Goal: Book appointment/travel/reservation

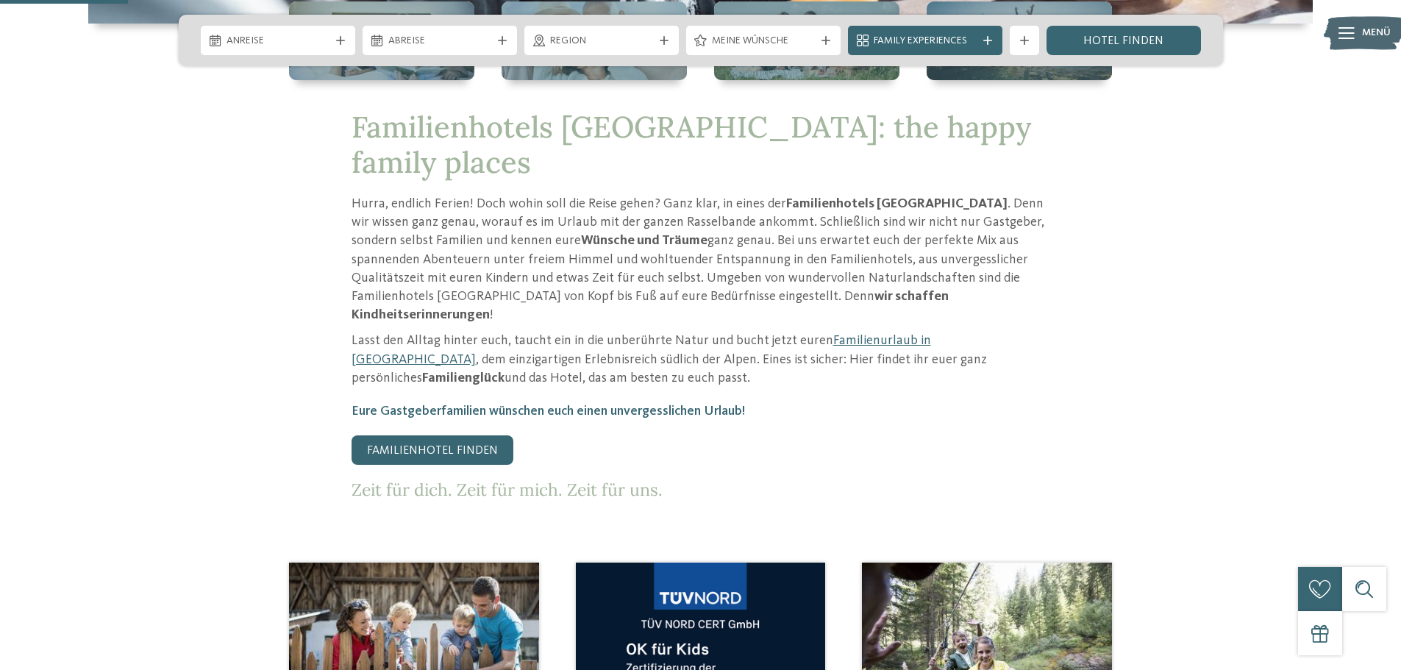
scroll to position [588, 0]
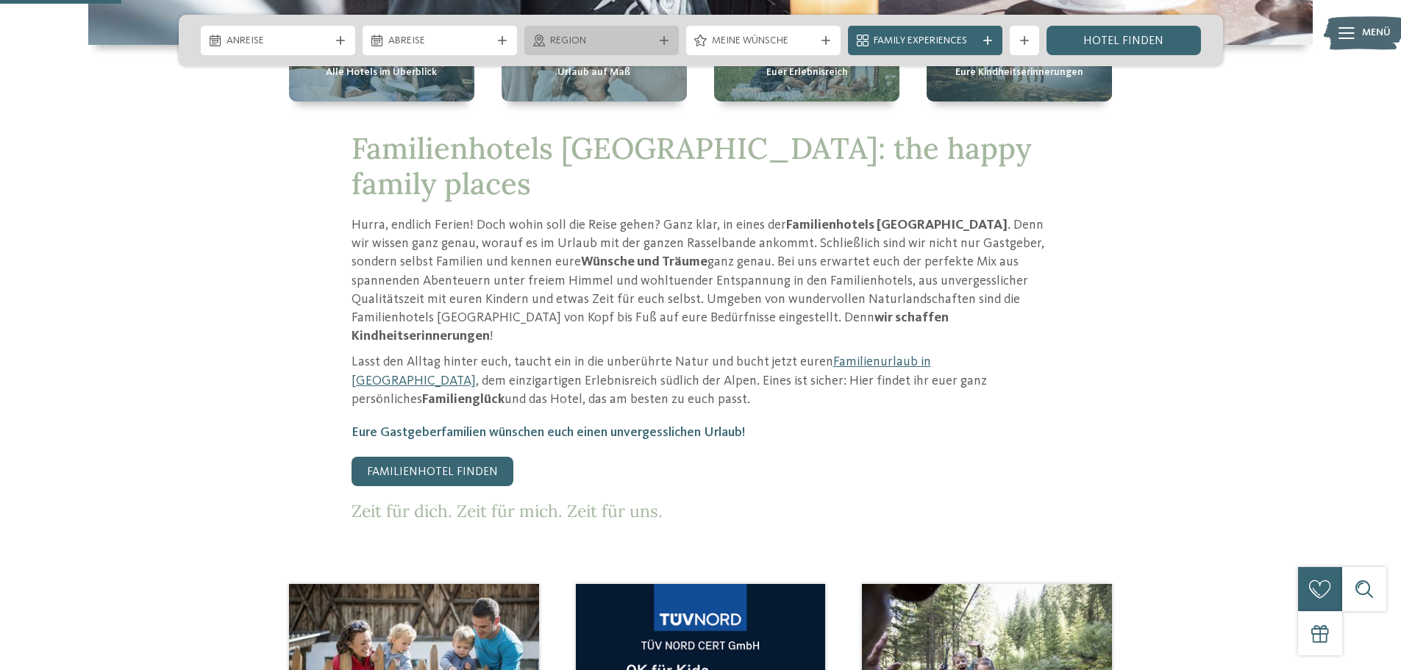
click at [590, 41] on span "Region" at bounding box center [601, 41] width 103 height 15
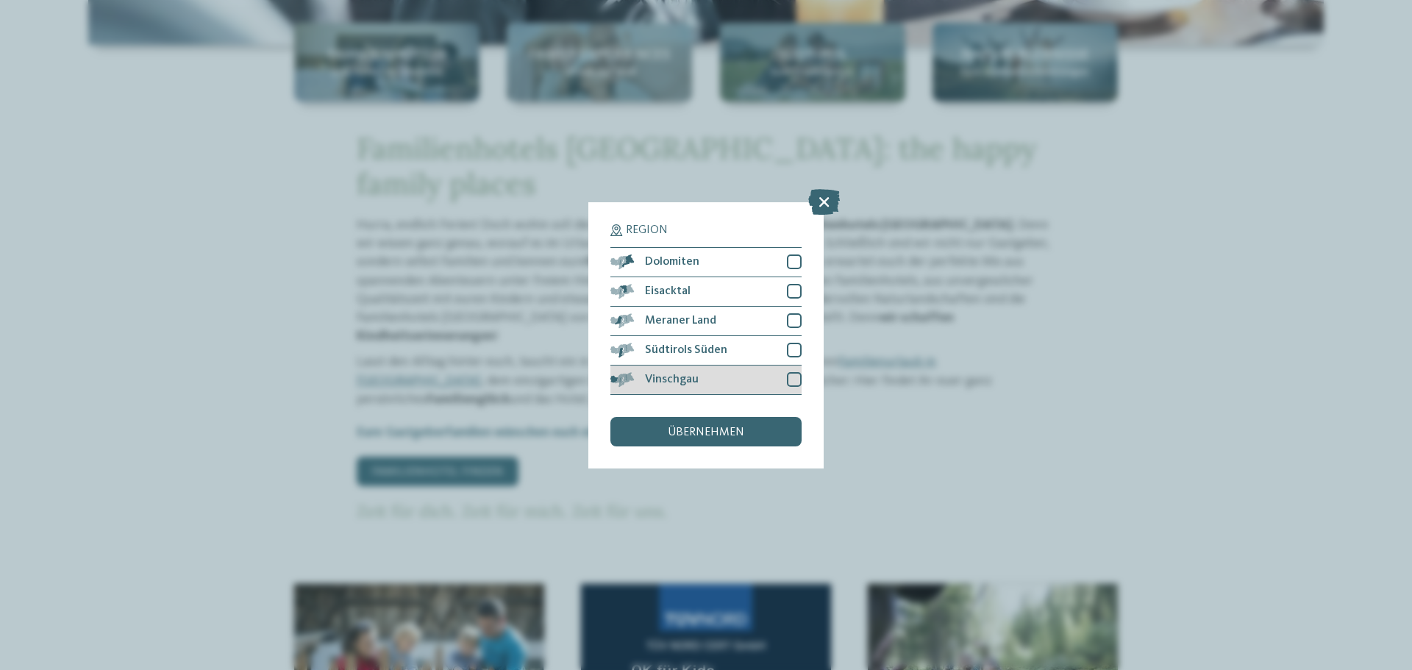
click at [794, 371] on div "Vinschgau" at bounding box center [705, 380] width 191 height 29
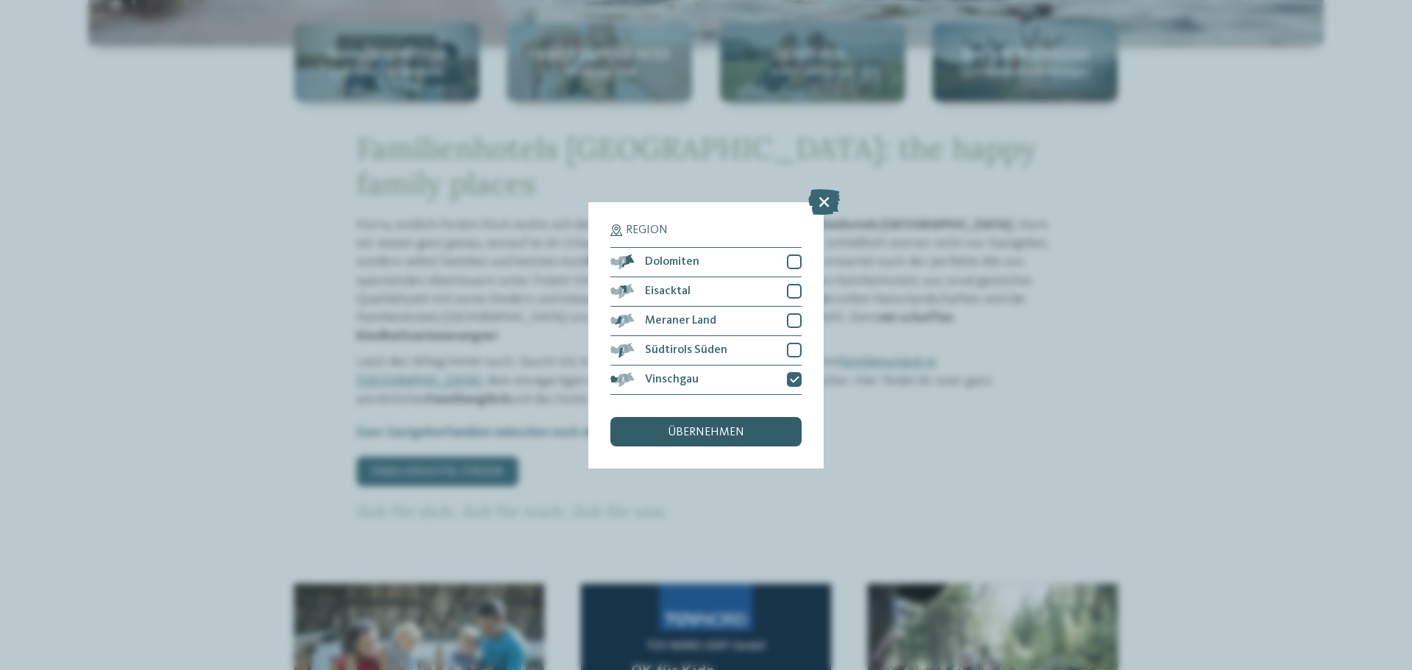
click at [697, 435] on span "übernehmen" at bounding box center [706, 433] width 76 height 12
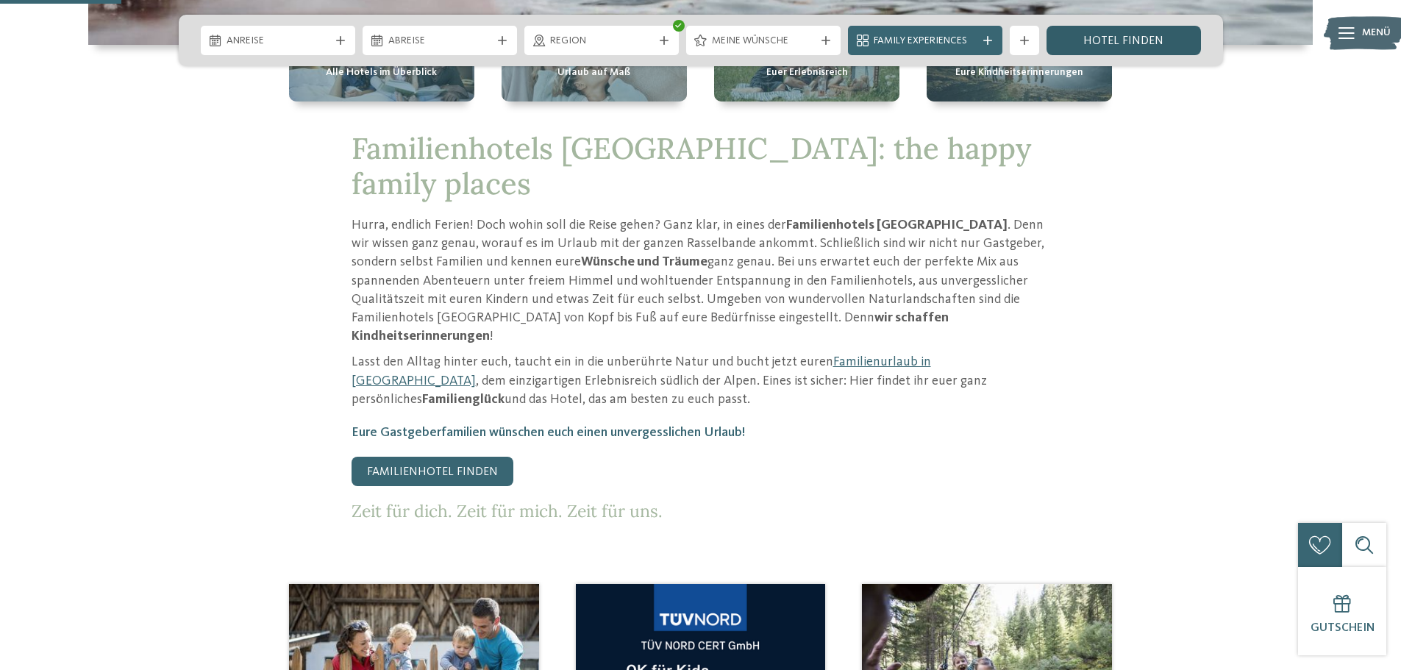
click at [1120, 39] on link "Hotel finden" at bounding box center [1123, 40] width 154 height 29
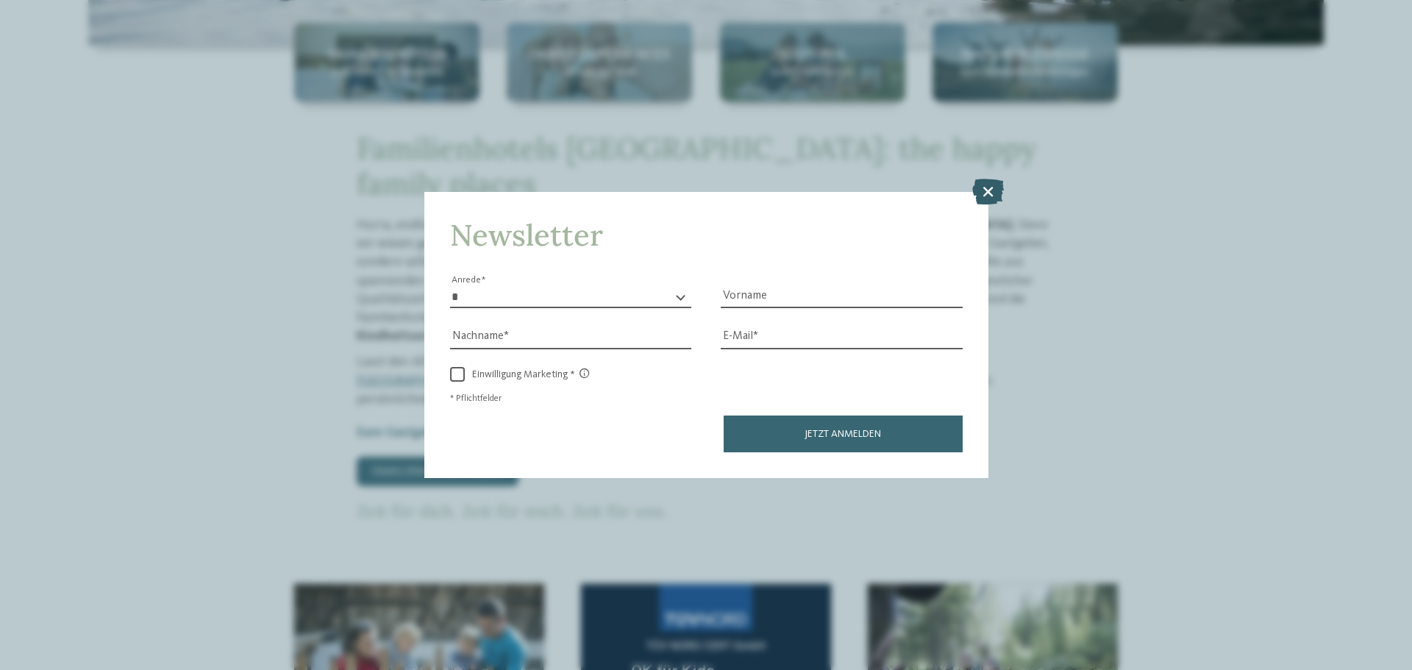
click at [991, 188] on icon at bounding box center [988, 192] width 32 height 26
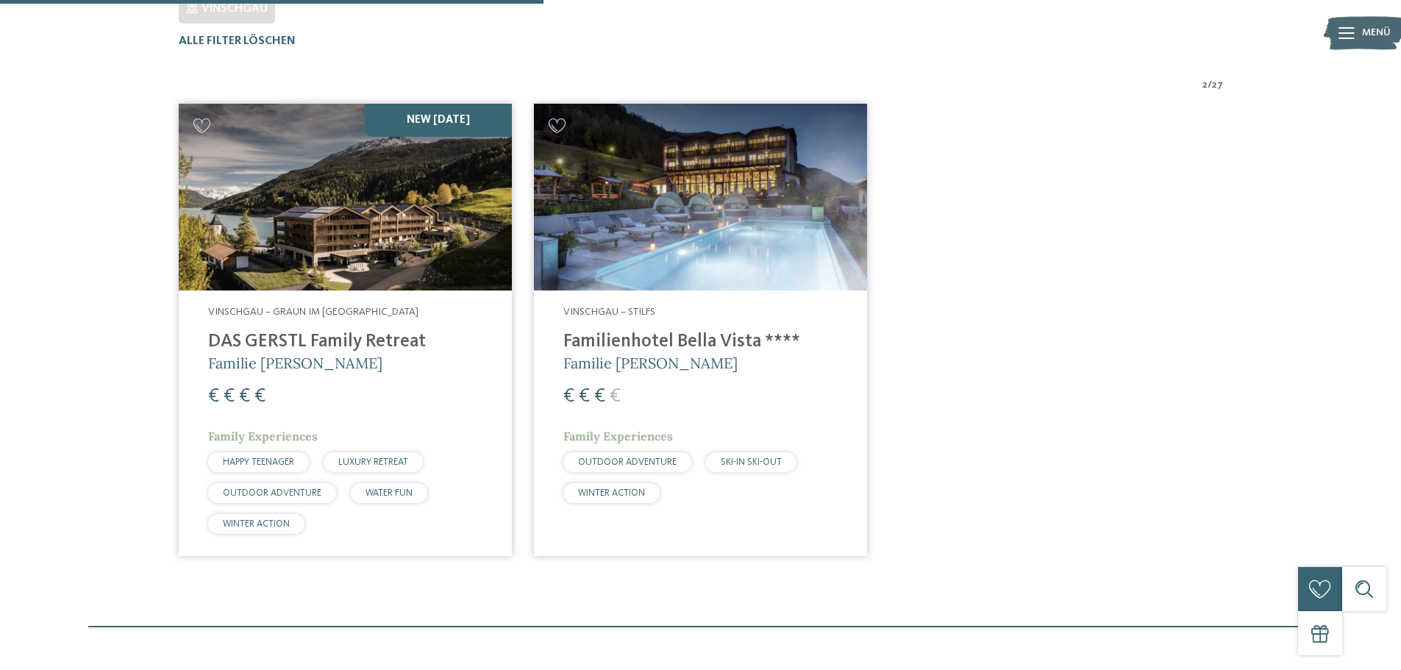
scroll to position [482, 0]
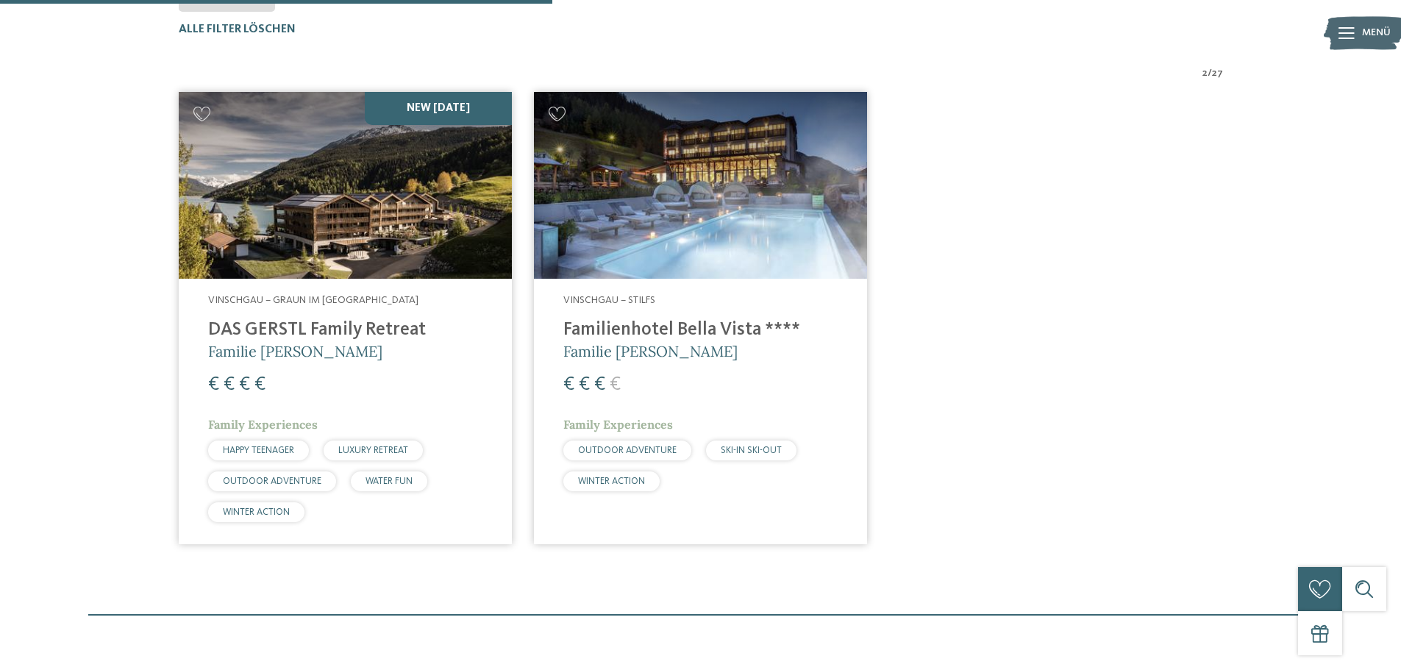
click at [612, 336] on h4 "Familienhotel Bella Vista ****" at bounding box center [700, 330] width 274 height 22
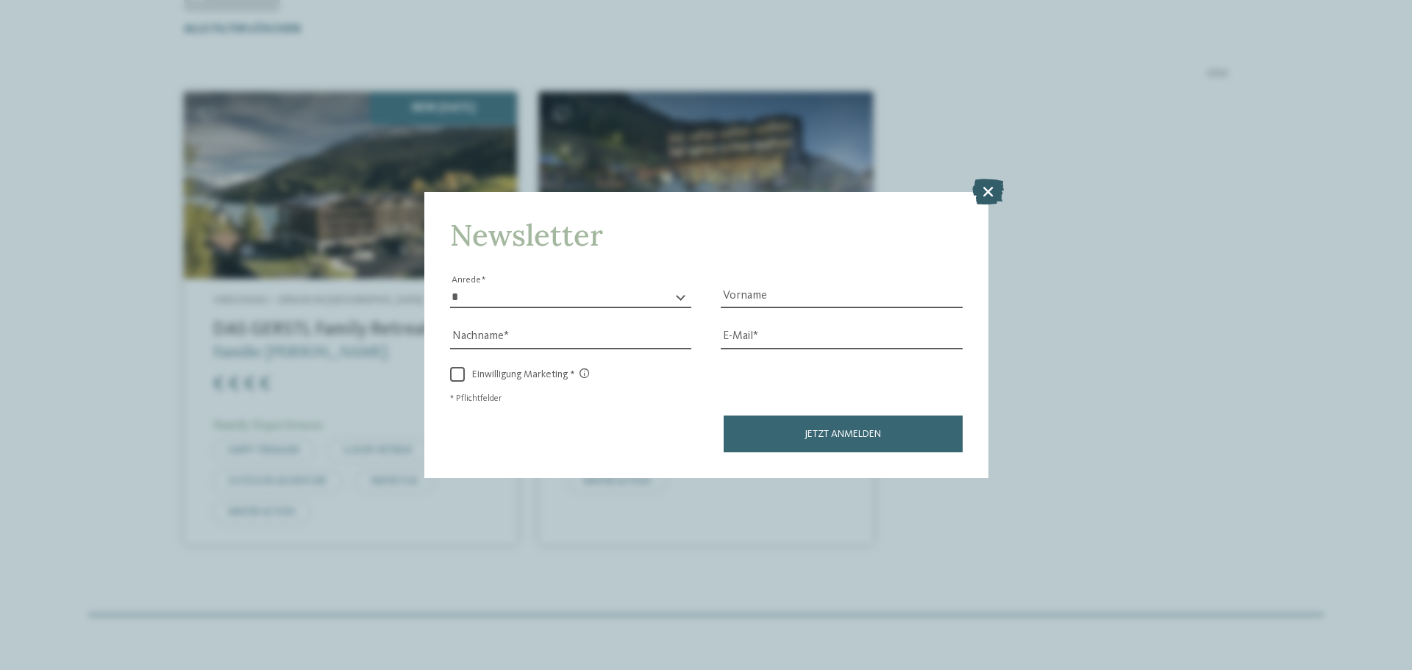
click at [993, 191] on icon at bounding box center [988, 192] width 32 height 26
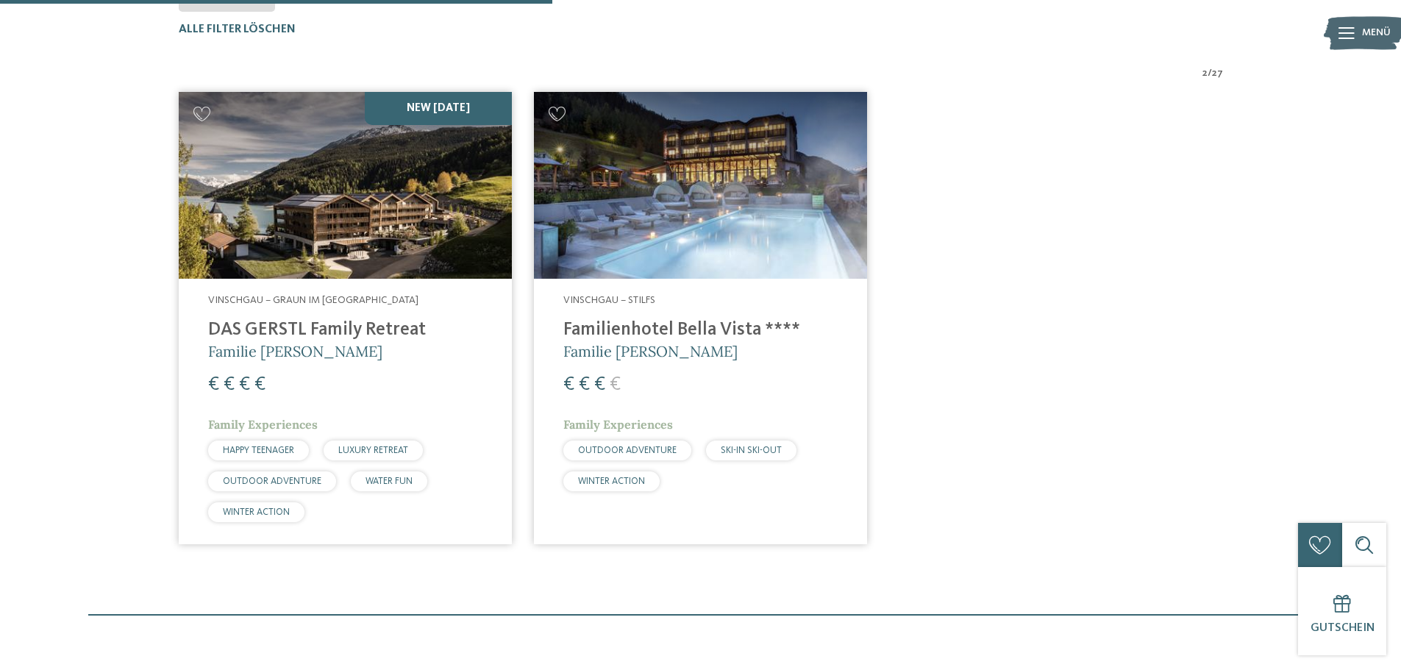
click at [293, 294] on address "Vinschgau – Graun im Vinschgau am Reschensee" at bounding box center [345, 300] width 274 height 15
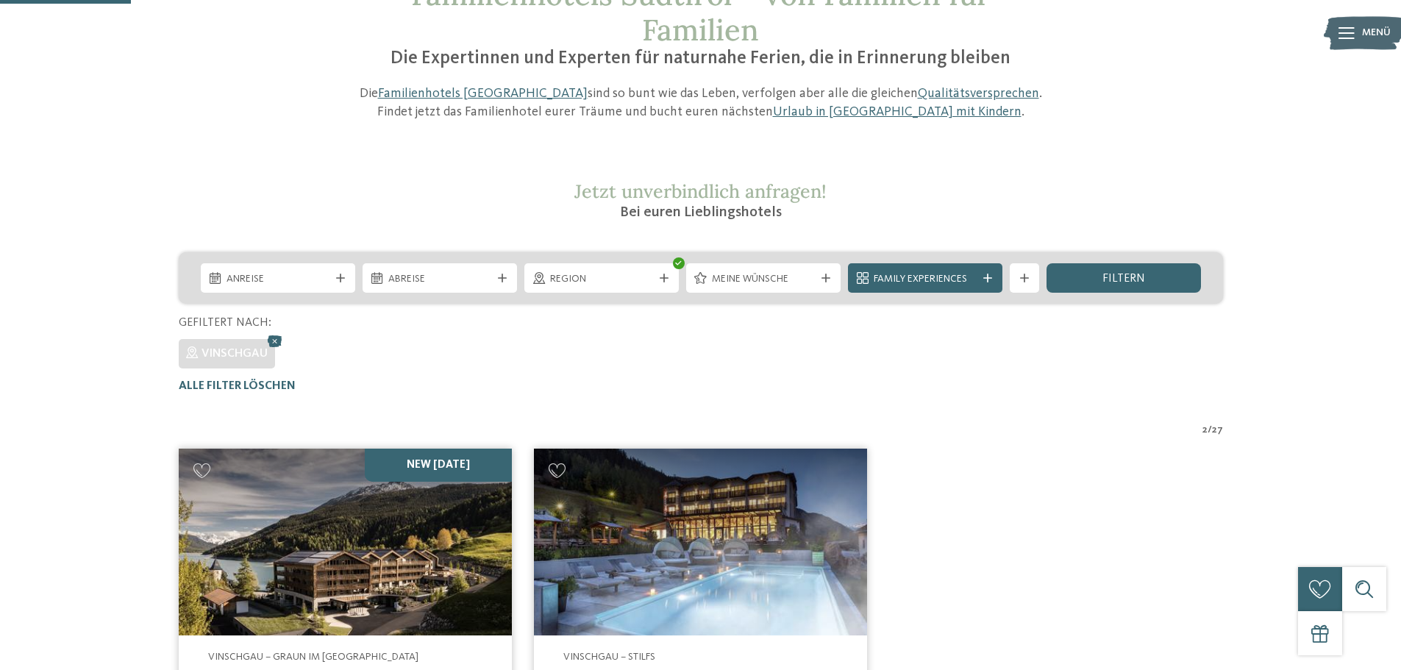
scroll to position [115, 0]
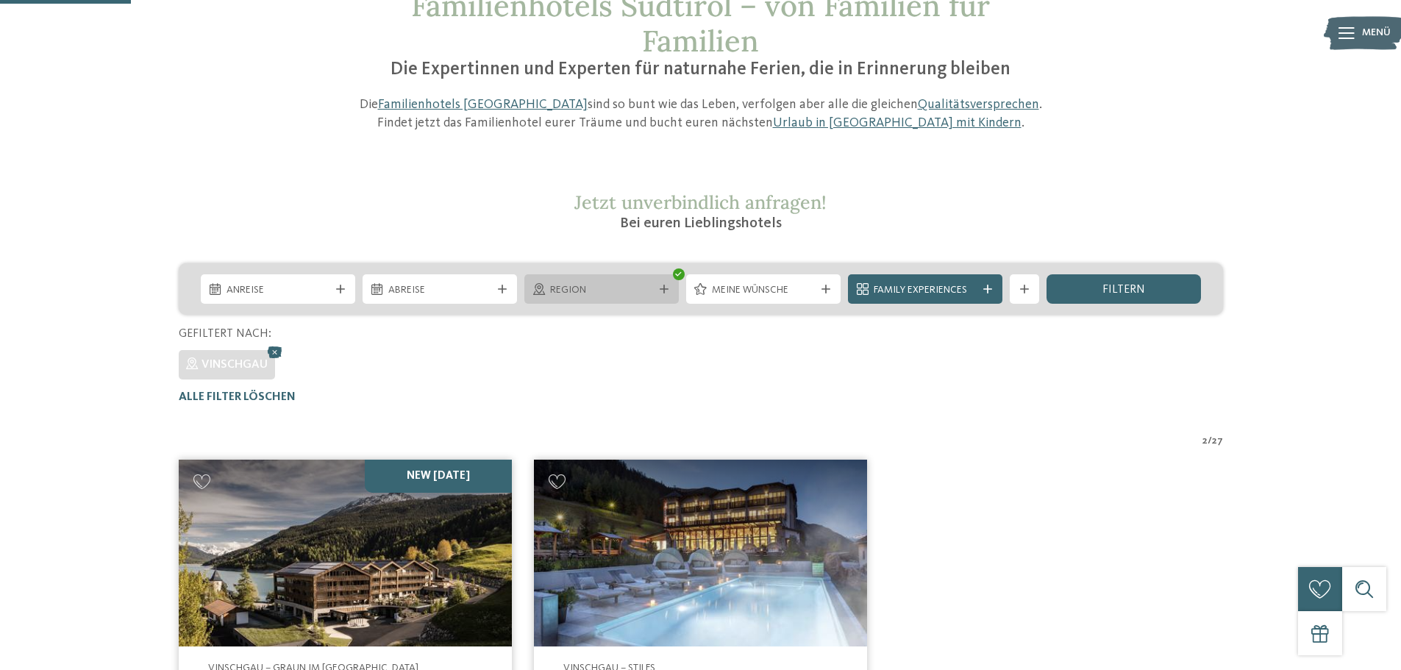
click at [666, 288] on icon at bounding box center [664, 289] width 9 height 9
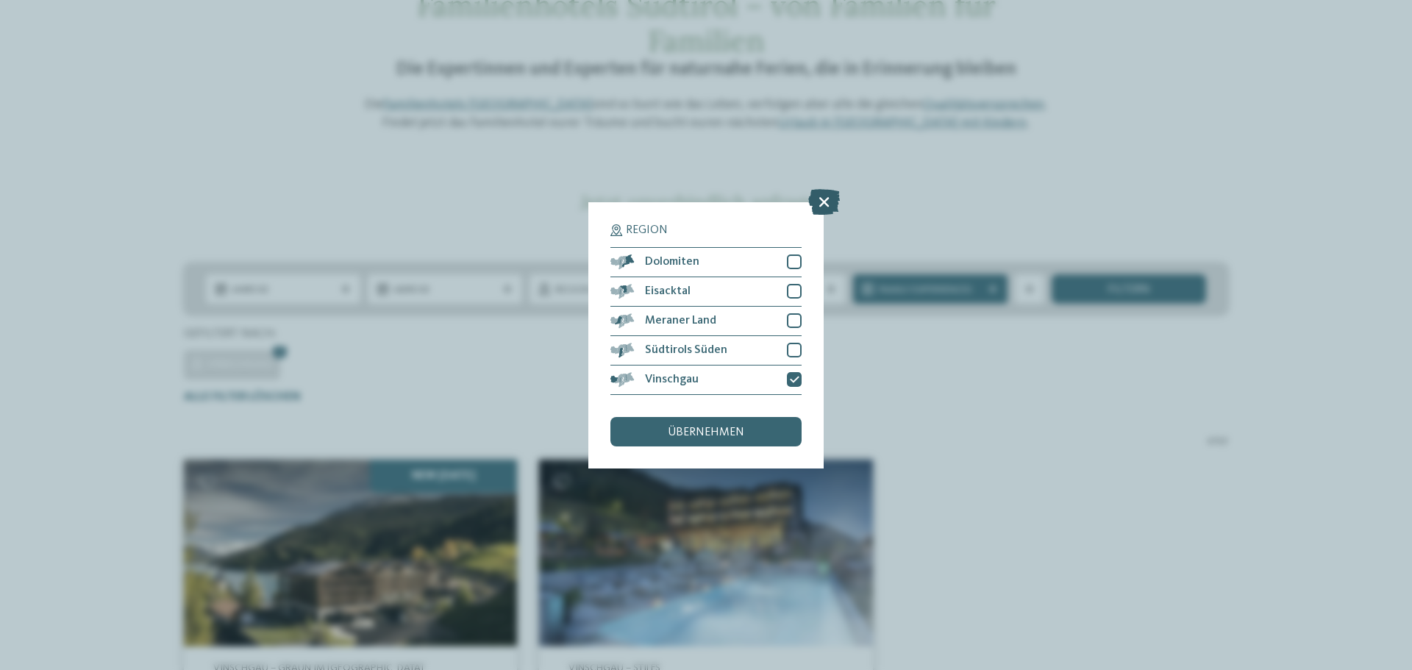
click at [819, 202] on icon at bounding box center [824, 201] width 32 height 26
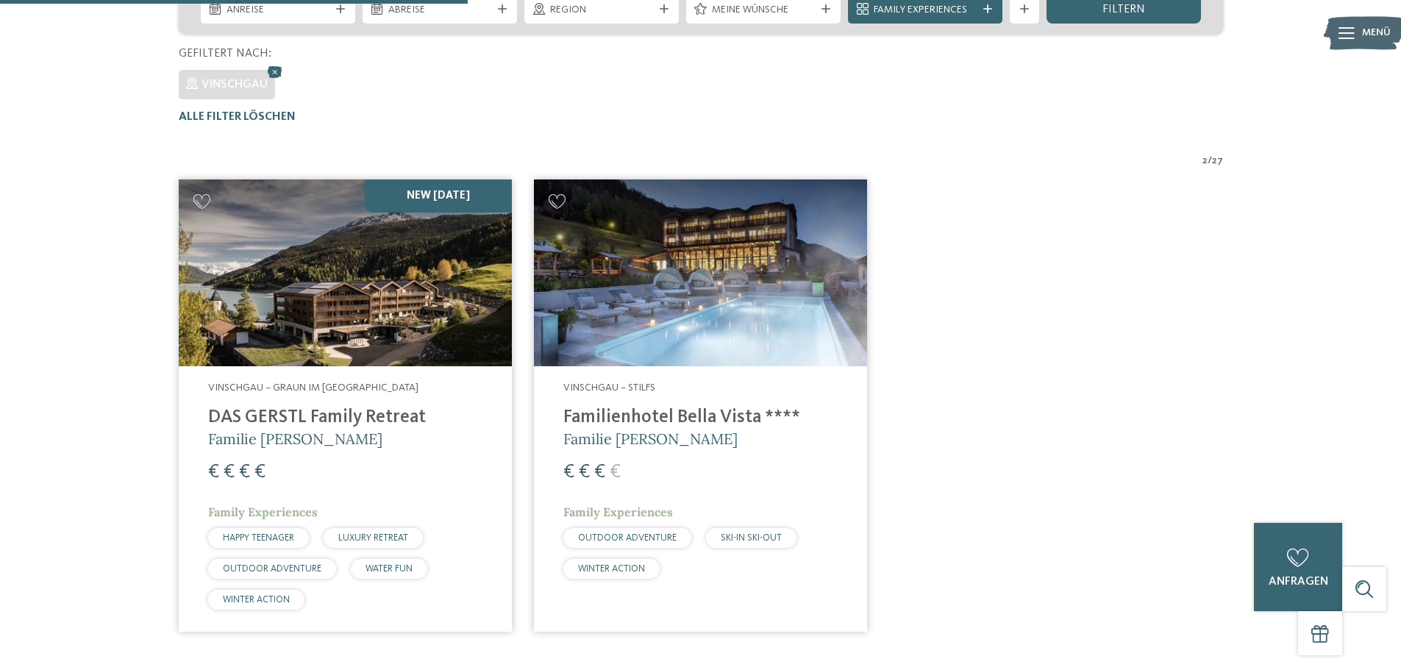
scroll to position [409, 0]
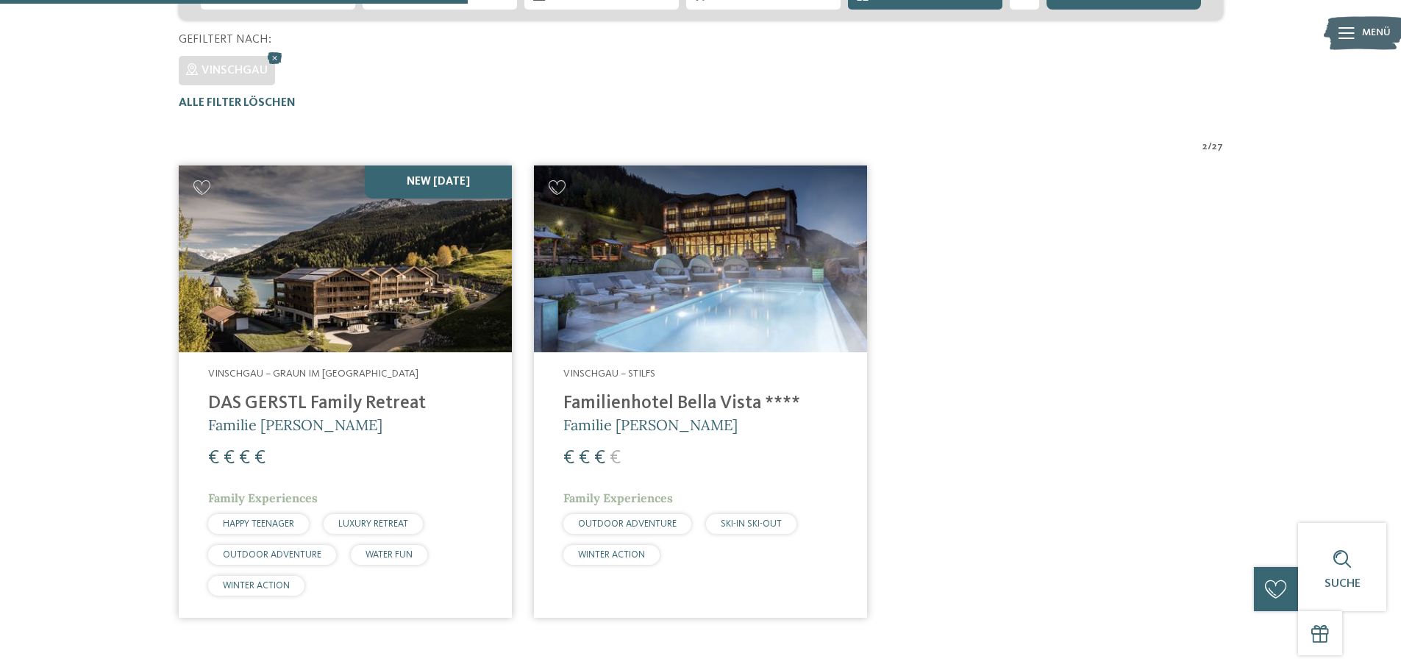
click at [288, 403] on h4 "DAS GERSTL Family Retreat" at bounding box center [345, 404] width 274 height 22
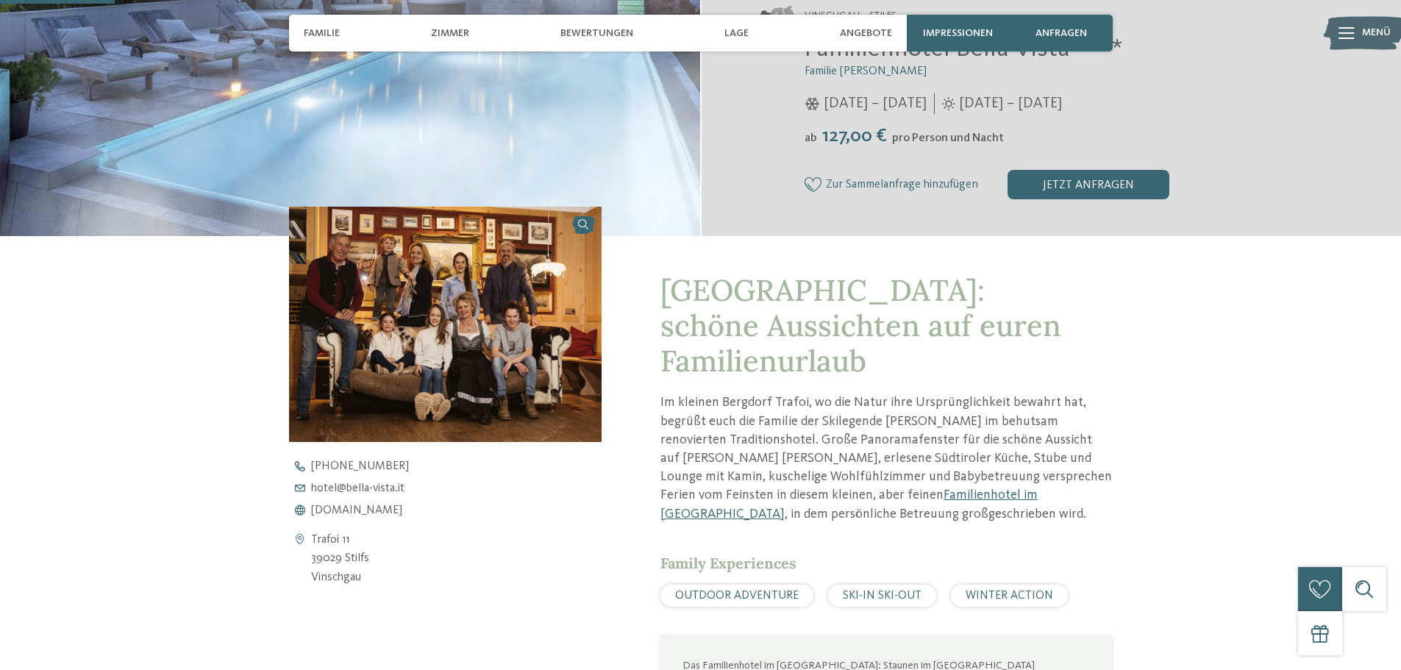
scroll to position [441, 0]
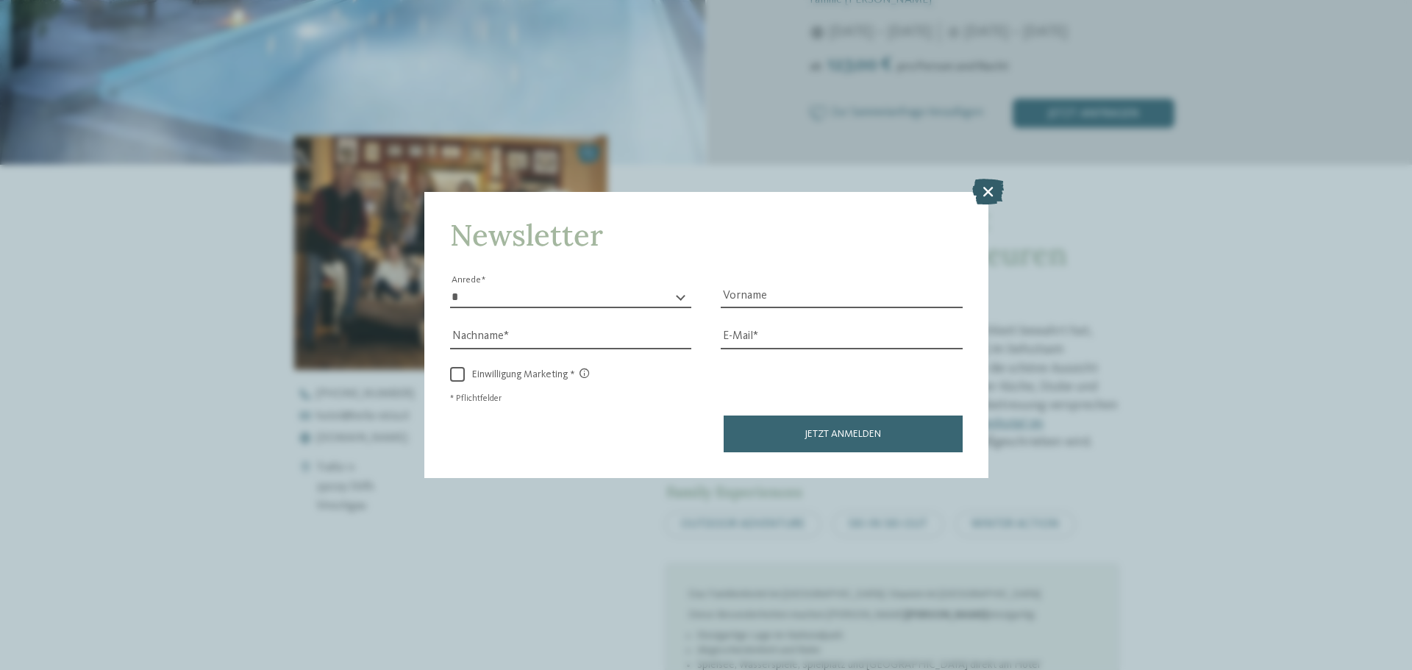
click at [991, 190] on icon at bounding box center [988, 192] width 32 height 26
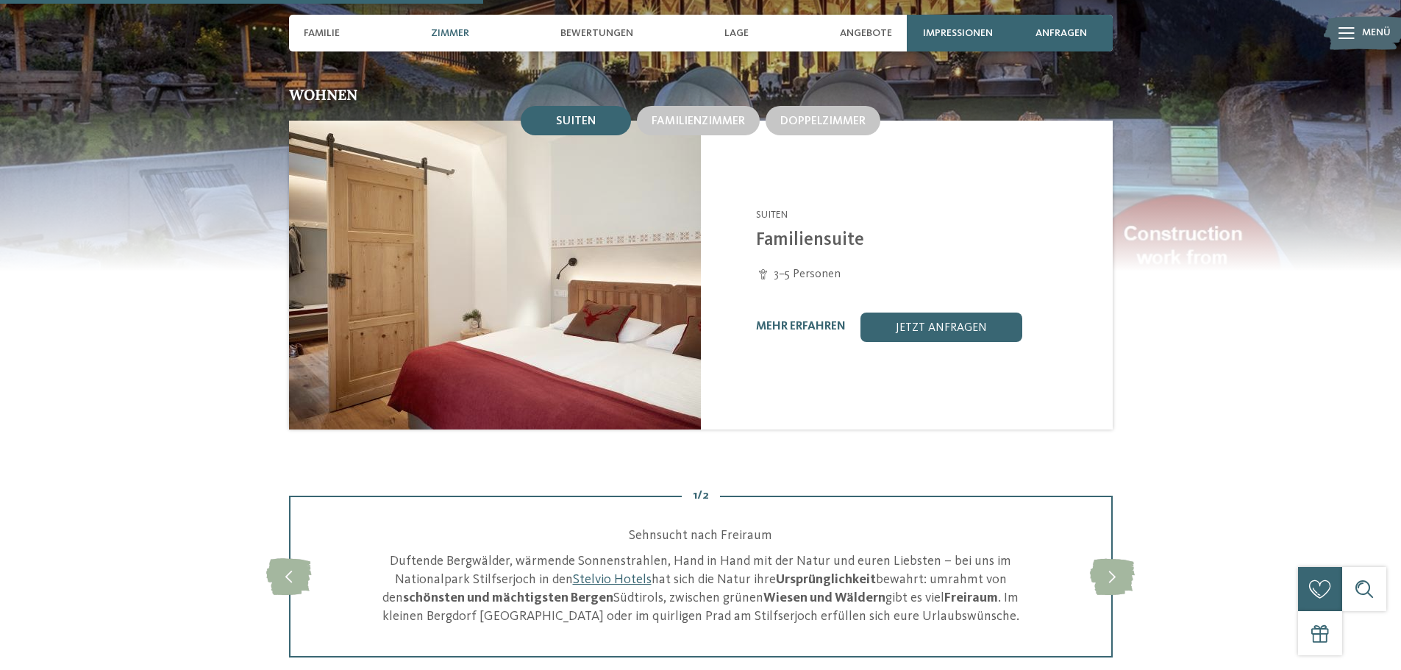
scroll to position [1544, 0]
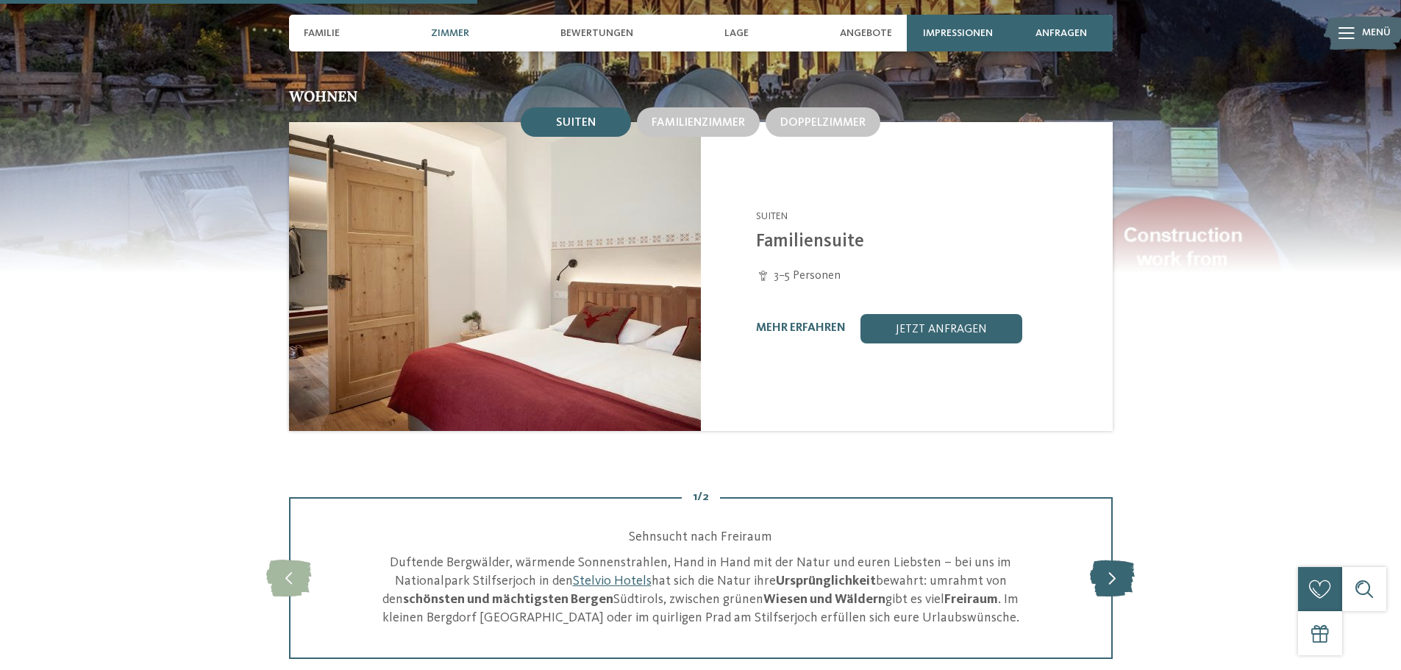
click at [1115, 578] on icon at bounding box center [1112, 578] width 45 height 37
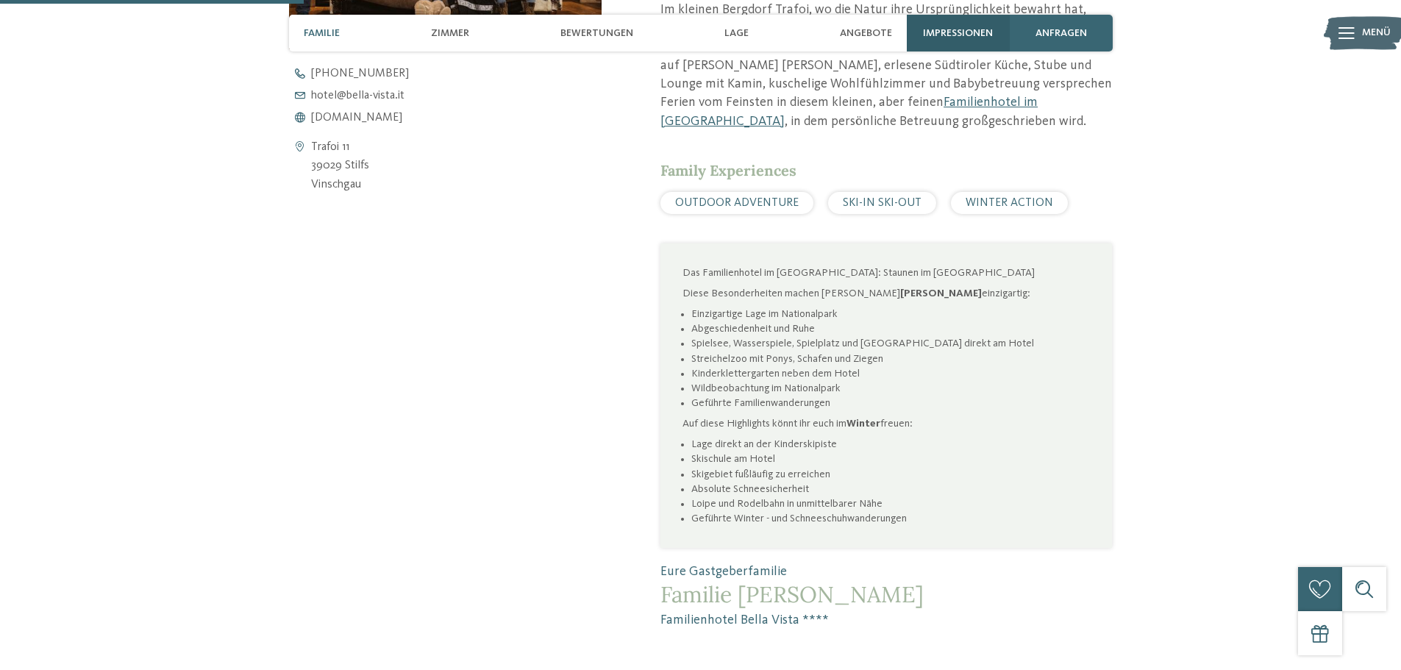
scroll to position [662, 0]
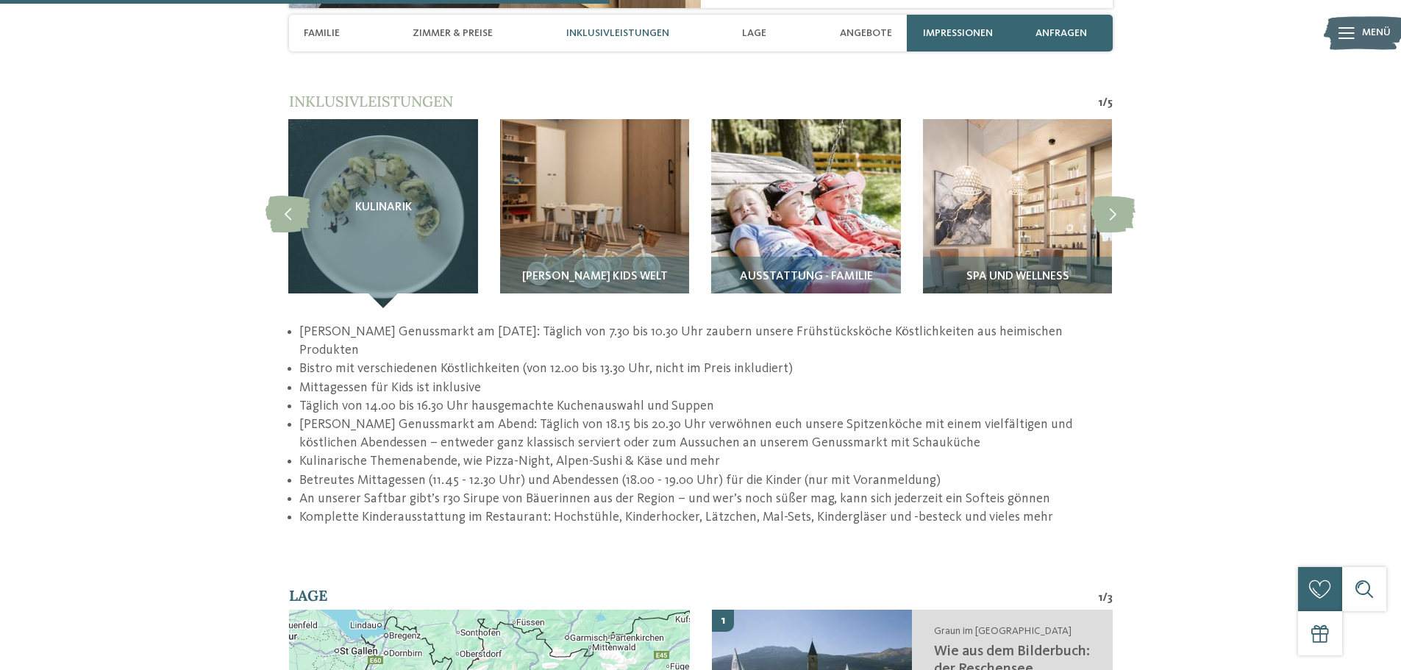
scroll to position [2133, 0]
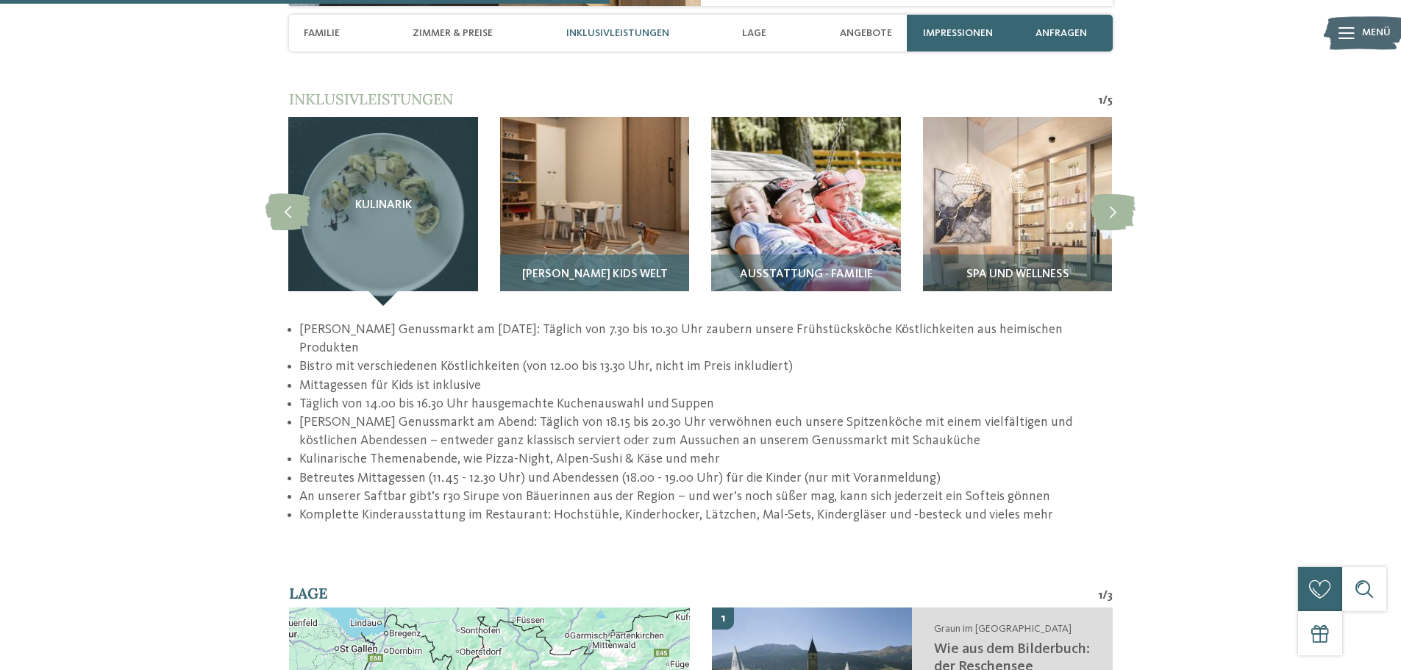
click at [584, 193] on img at bounding box center [594, 211] width 189 height 189
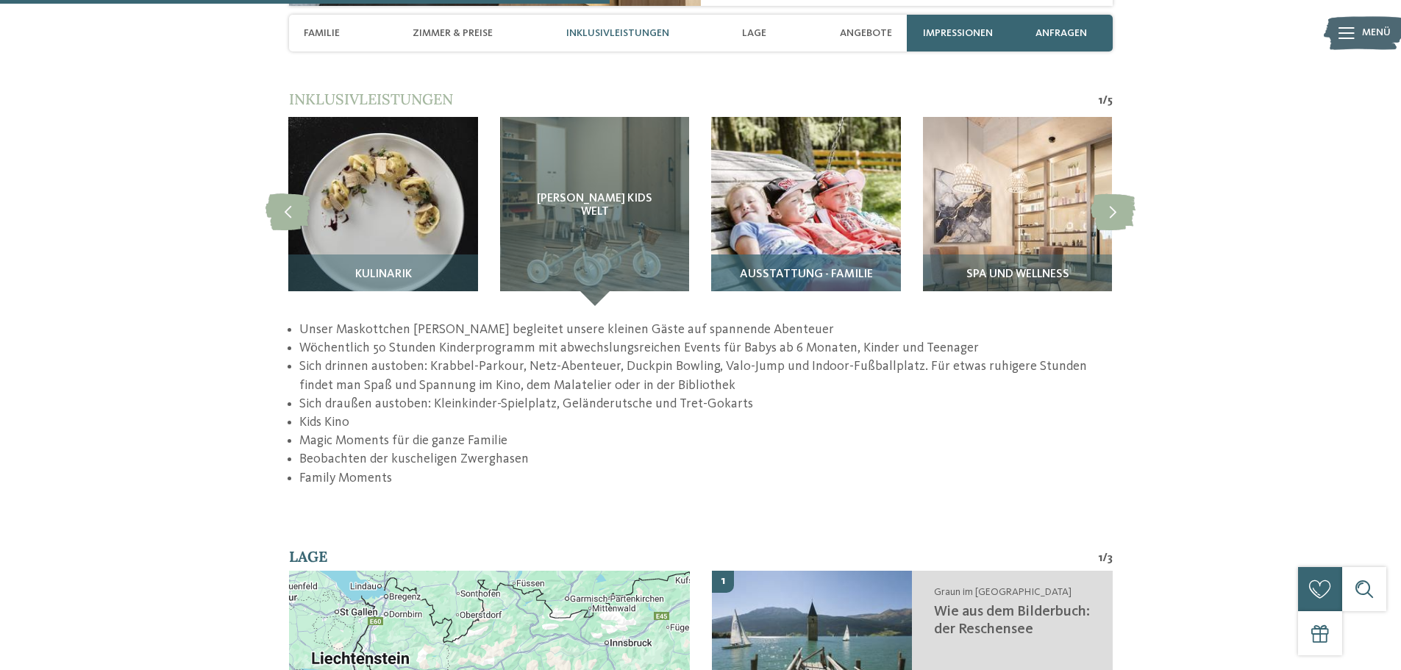
click at [804, 161] on img at bounding box center [805, 211] width 189 height 189
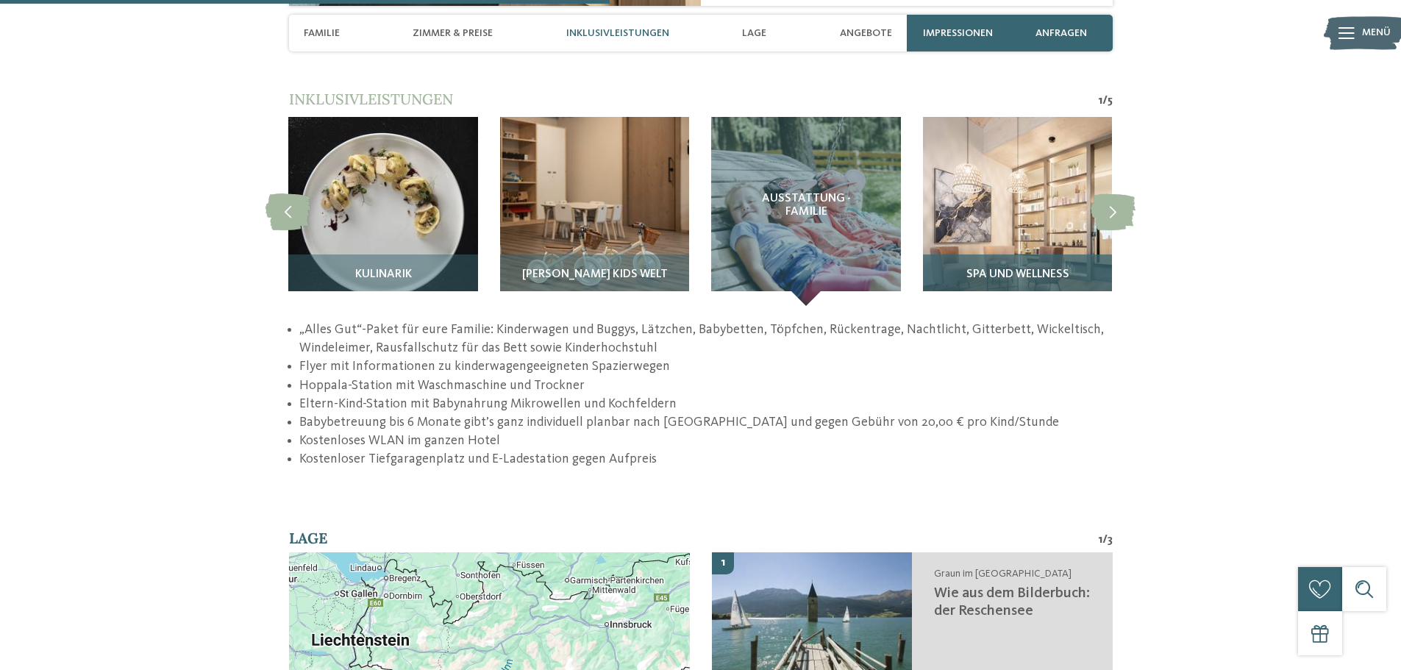
click at [1019, 172] on img at bounding box center [1017, 211] width 189 height 189
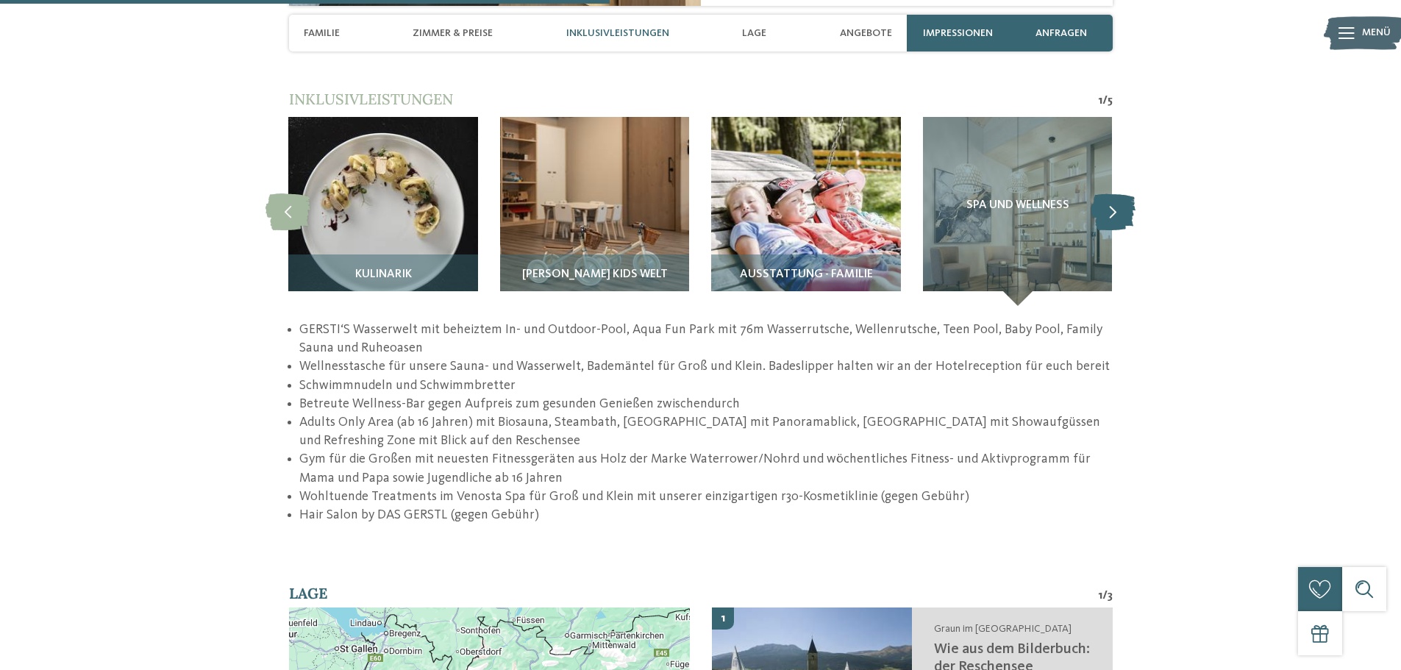
click at [1114, 193] on icon at bounding box center [1113, 211] width 45 height 37
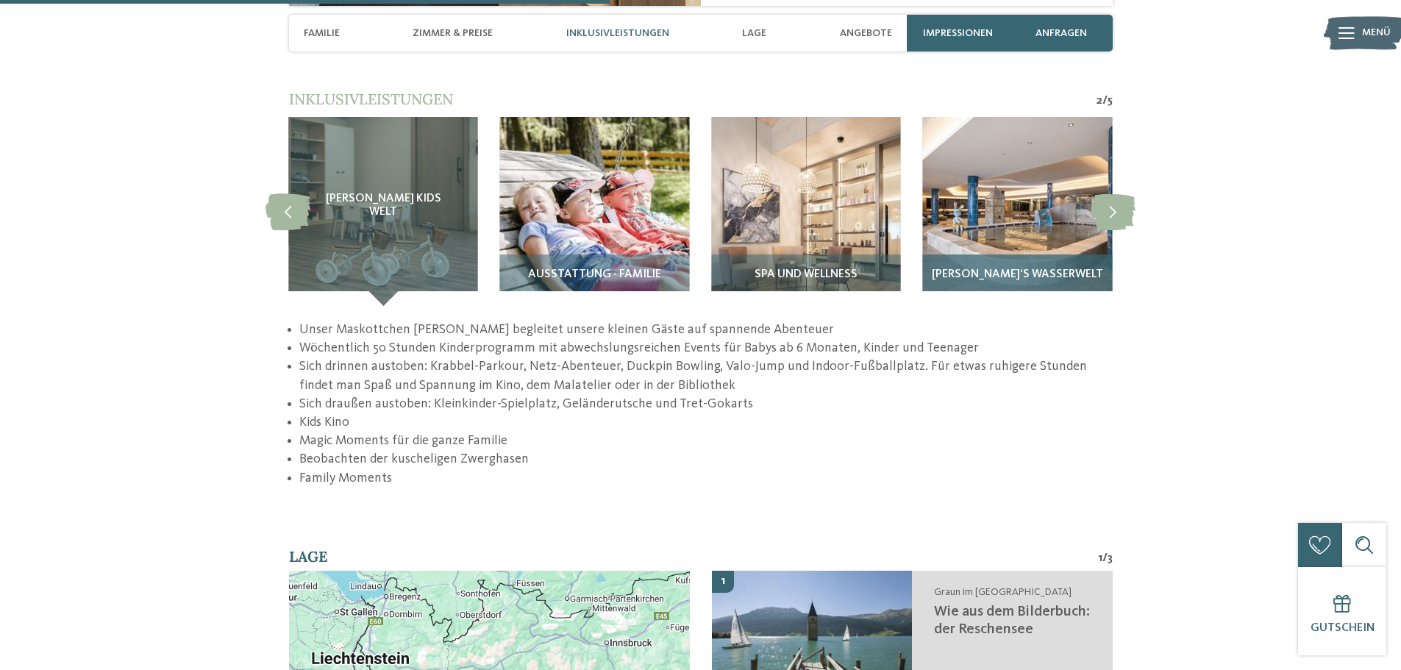
click at [996, 171] on img at bounding box center [1017, 211] width 189 height 189
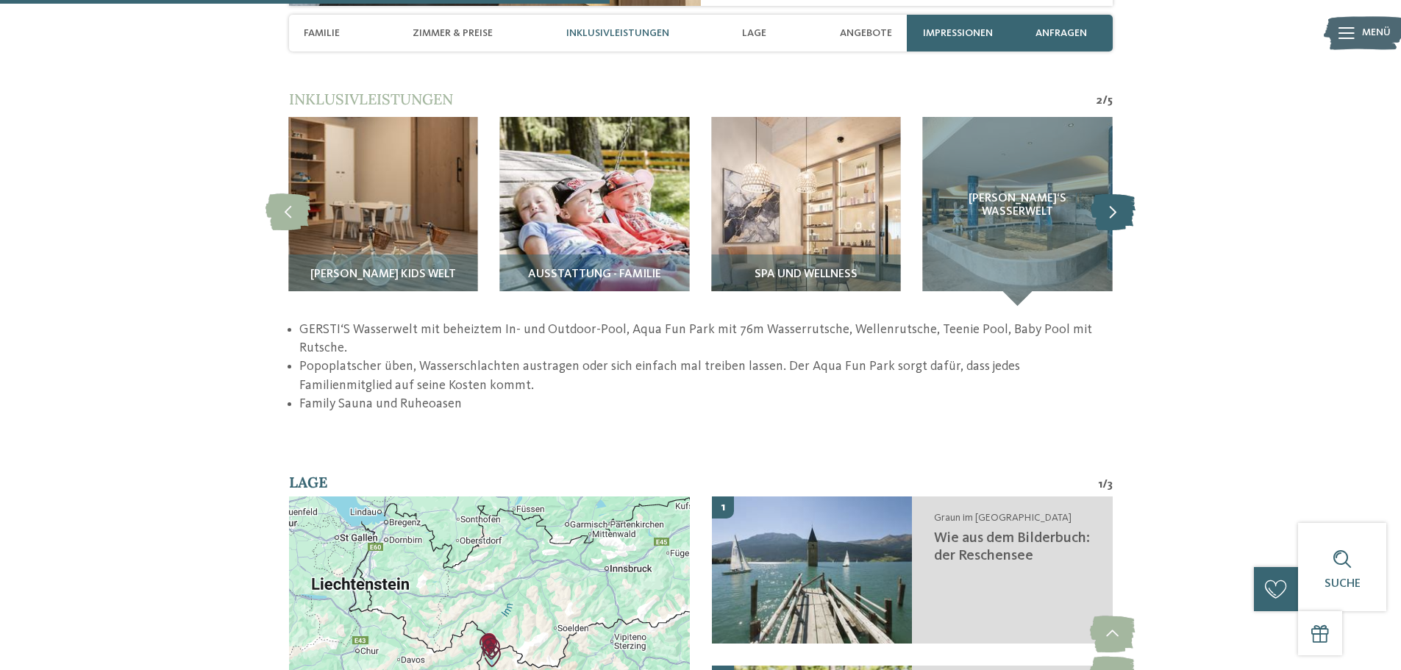
click at [1108, 193] on icon at bounding box center [1113, 211] width 45 height 37
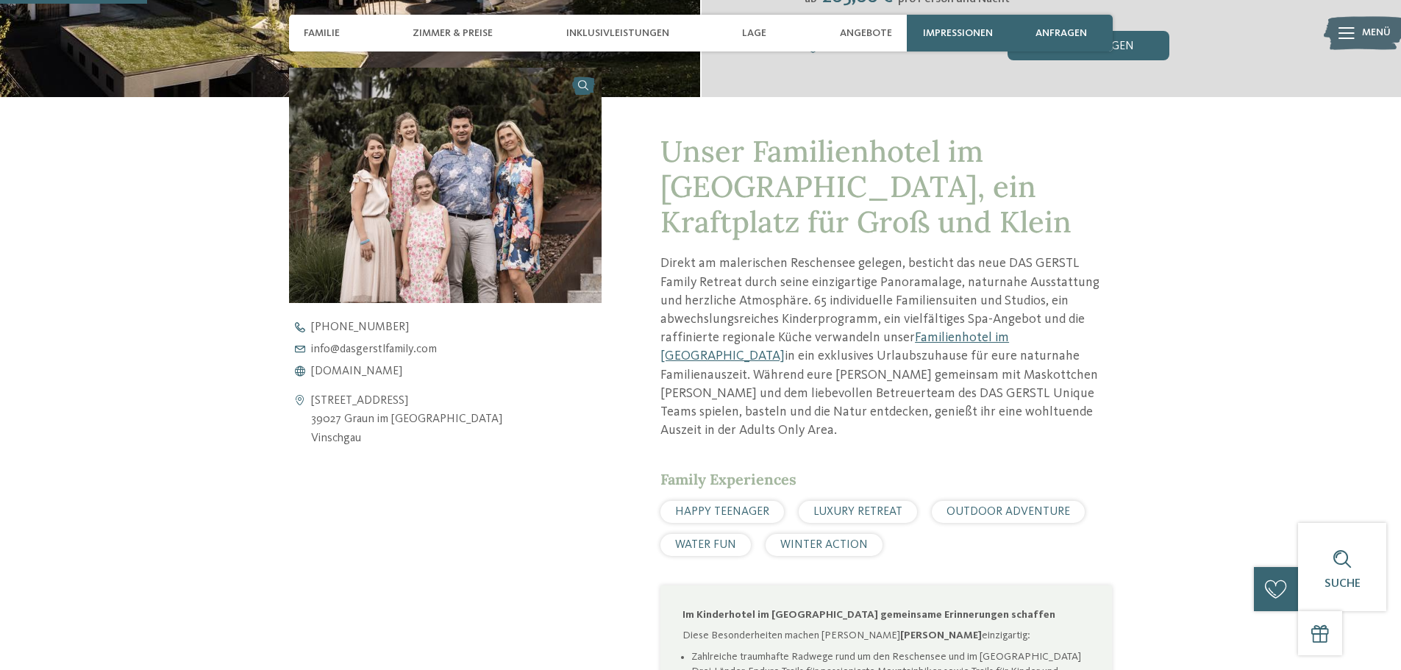
scroll to position [515, 0]
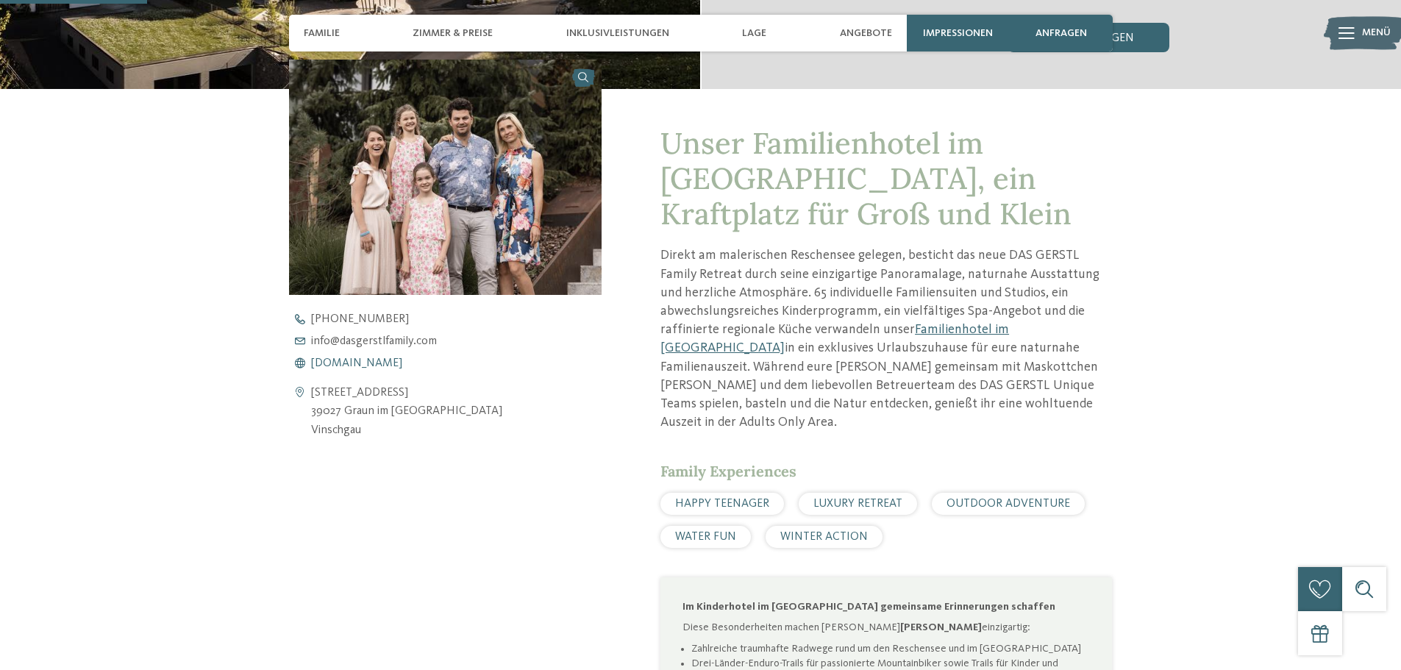
click at [374, 357] on span "[DOMAIN_NAME]" at bounding box center [356, 363] width 91 height 12
